Goal: Task Accomplishment & Management: Manage account settings

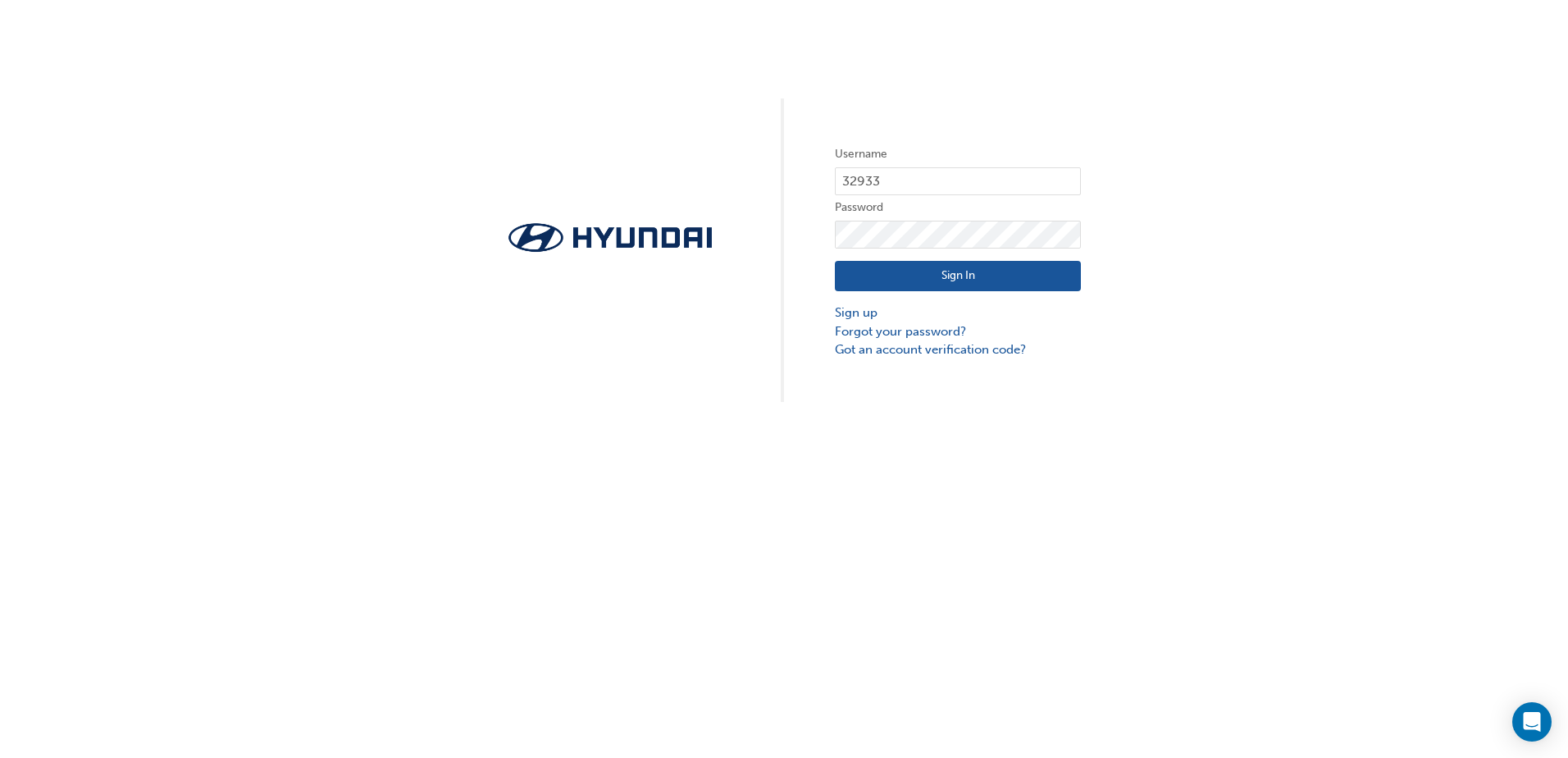
click at [962, 273] on button "Sign In" at bounding box center [958, 276] width 246 height 31
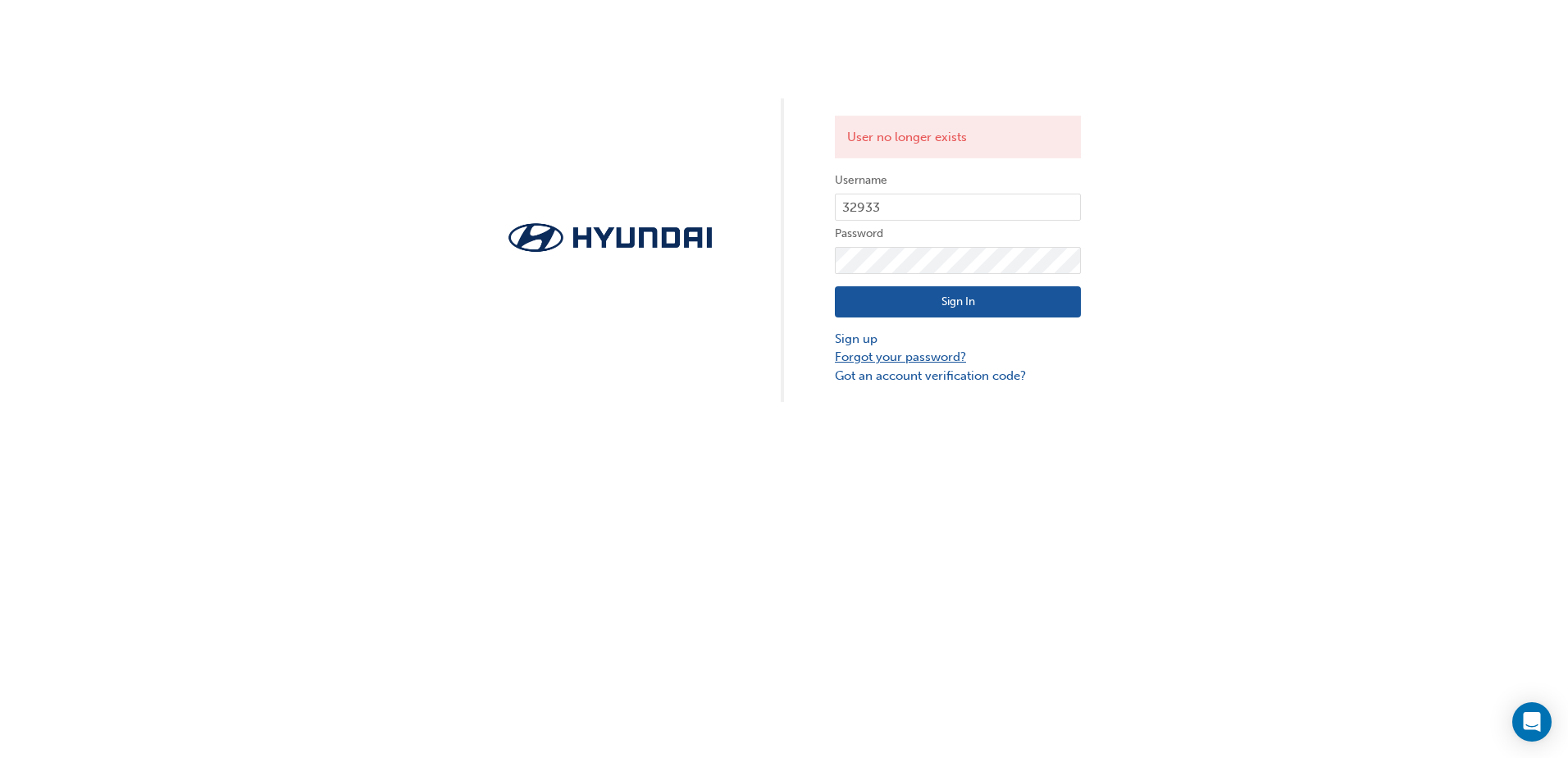
click at [933, 360] on link "Forgot your password?" at bounding box center [958, 358] width 246 height 19
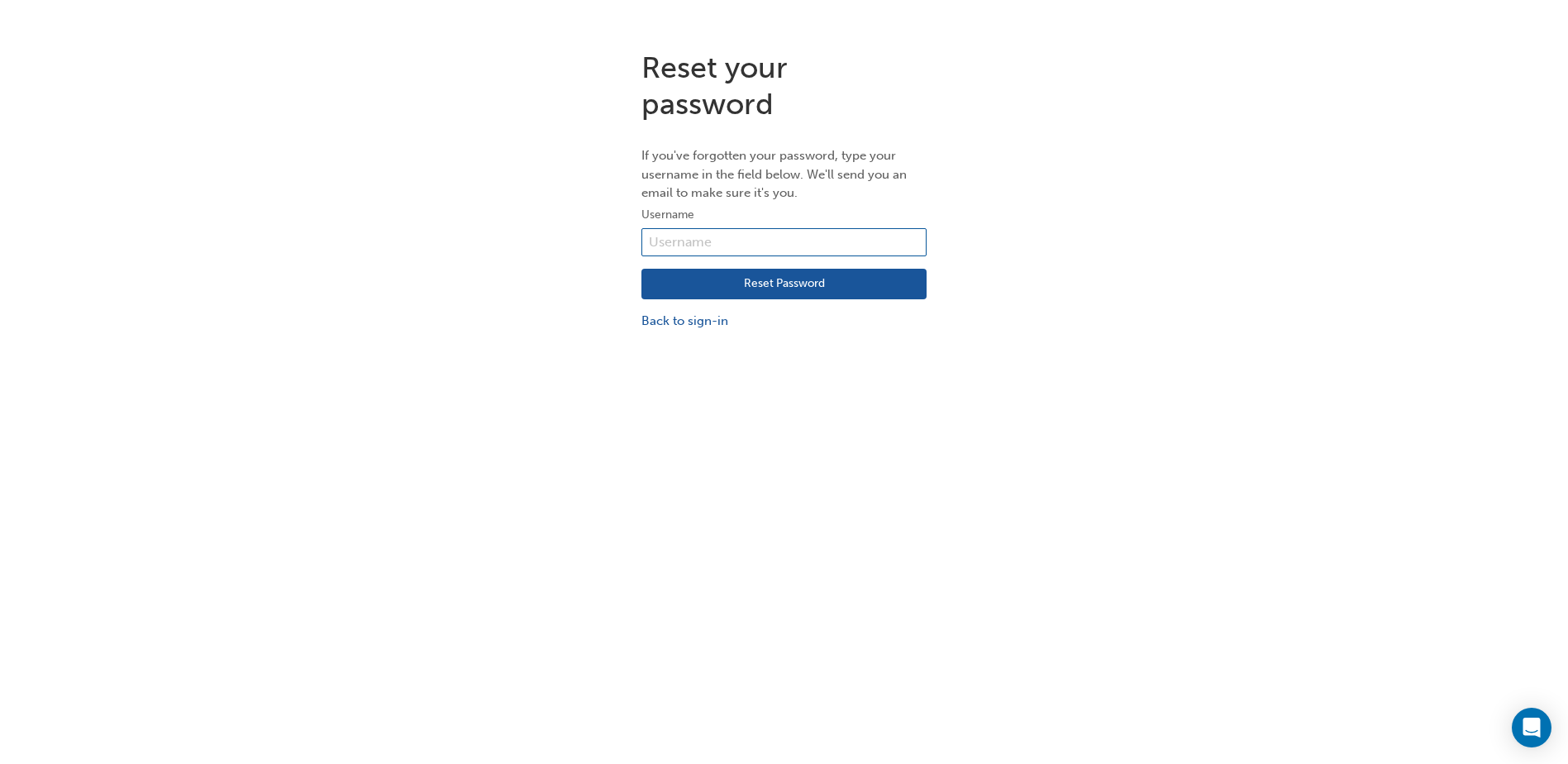
click at [765, 246] on input "text" at bounding box center [784, 242] width 286 height 28
type input "32933"
click at [735, 282] on button "Reset Password" at bounding box center [784, 284] width 286 height 32
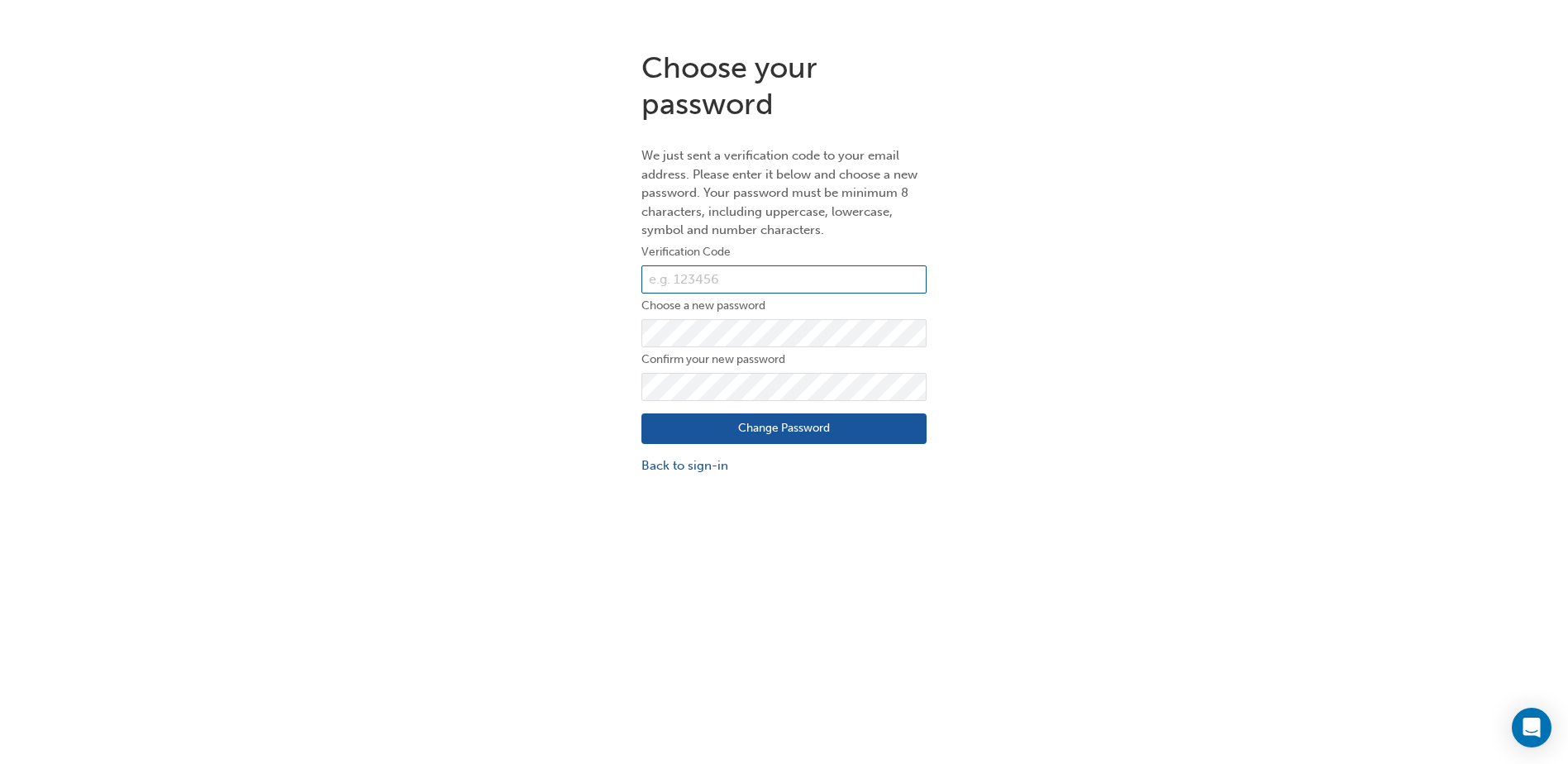
click at [721, 279] on input "text" at bounding box center [784, 279] width 286 height 28
paste input "996201"
type input "996201"
click at [661, 428] on button "Change Password" at bounding box center [784, 428] width 286 height 32
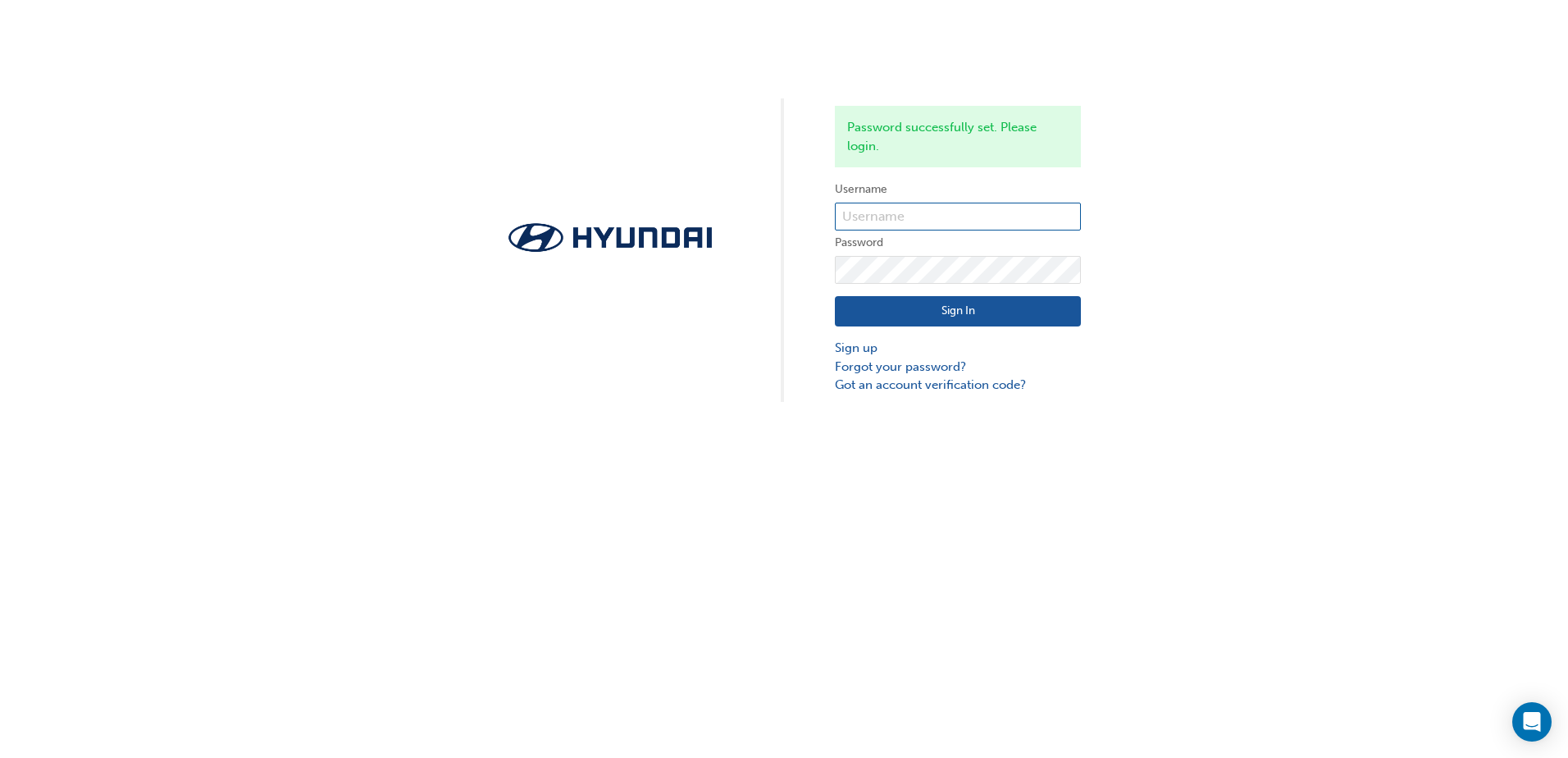
type input "32933"
click at [944, 304] on button "Sign In" at bounding box center [958, 311] width 246 height 31
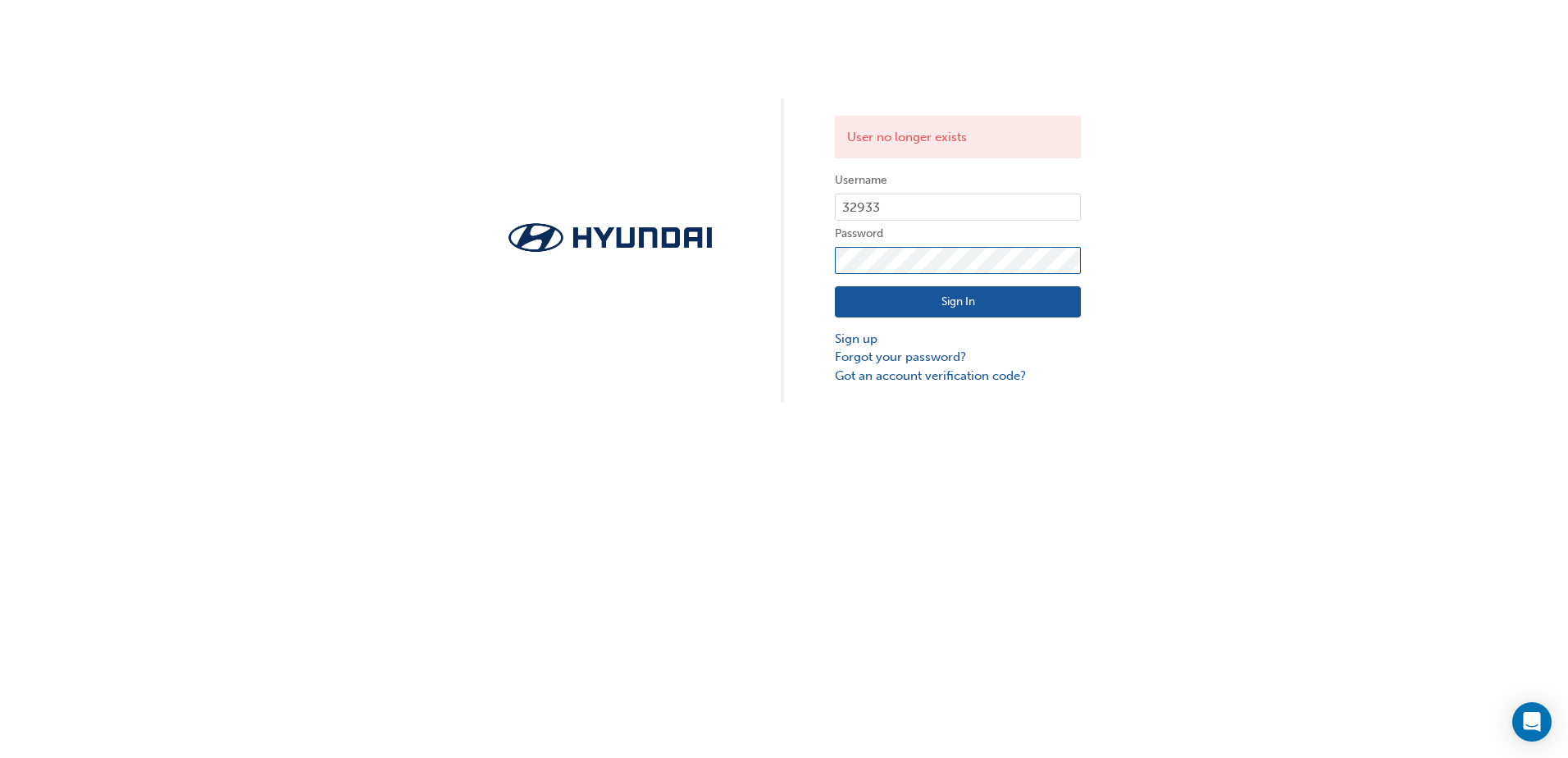
click at [786, 279] on div "User no longer exists Username 32933 Password Sign In Sign up Forgot your passw…" at bounding box center [784, 201] width 1568 height 402
click at [853, 304] on button "Sign In" at bounding box center [958, 301] width 246 height 31
